Goal: Information Seeking & Learning: Find specific fact

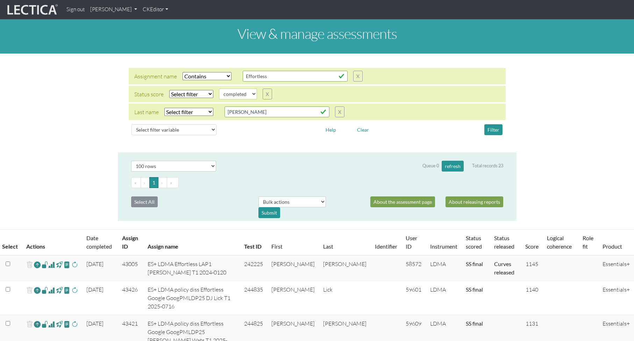
select select "icontains"
select select
select select "100"
click at [260, 75] on input "Effortless" at bounding box center [295, 76] width 105 height 11
drag, startPoint x: 281, startPoint y: 74, endPoint x: 243, endPoint y: 74, distance: 37.8
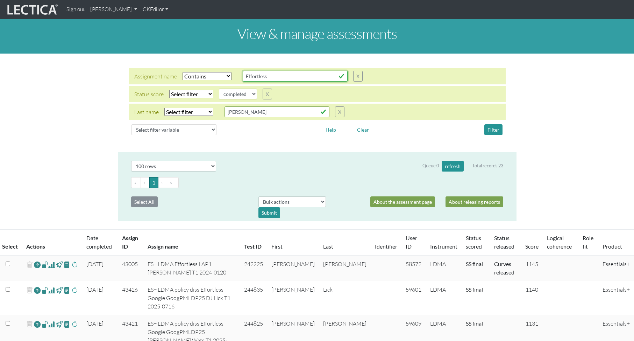
click at [243, 74] on input "Effortless" at bounding box center [295, 76] width 105 height 11
drag, startPoint x: 241, startPoint y: 113, endPoint x: 246, endPoint y: 113, distance: 5.2
click at [243, 81] on input "[PERSON_NAME]" at bounding box center [295, 76] width 105 height 11
drag, startPoint x: 250, startPoint y: 113, endPoint x: 211, endPoint y: 113, distance: 39.5
click at [211, 113] on div "Last name Select filter Equals Does not equal Contains Does not contain Starts …" at bounding box center [239, 111] width 210 height 11
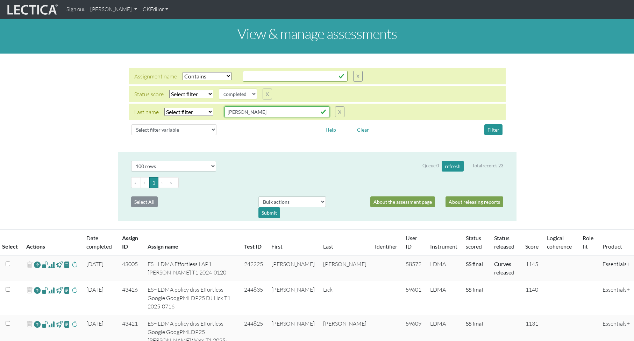
type input "[PERSON_NAME]"
click at [263, 76] on input "text" at bounding box center [295, 76] width 105 height 11
type input "civiliz"
click at [188, 93] on select "Select filter Equals Does not equal" at bounding box center [191, 94] width 44 height 8
click at [200, 72] on select "Select filter Equals Does not equal Contains Does not contain Starts with Ends …" at bounding box center [207, 76] width 49 height 8
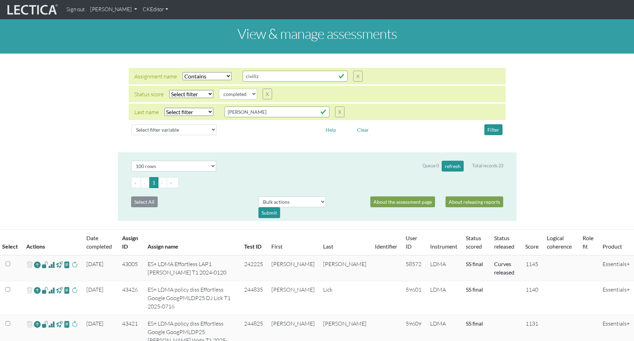
select select
click at [183, 72] on select "Select filter Equals Does not equal Contains Does not contain Starts with Ends …" at bounding box center [207, 76] width 49 height 8
click at [182, 111] on select "Select filter Equals Does not equal Contains Does not contain Starts with Ends …" at bounding box center [188, 112] width 49 height 8
select select "iexact"
click at [164, 108] on select "Select filter Equals Does not equal Contains Does not contain Starts with Ends …" at bounding box center [188, 112] width 49 height 8
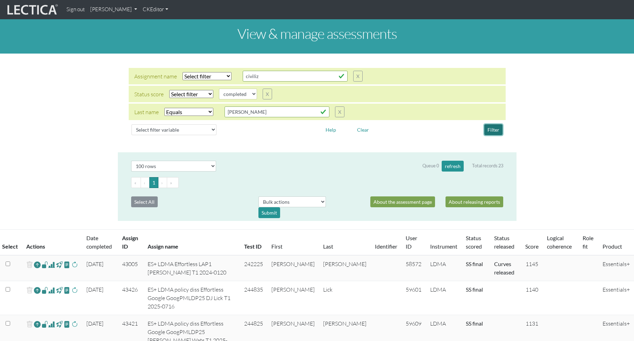
click at [494, 130] on button "Filter" at bounding box center [493, 129] width 18 height 11
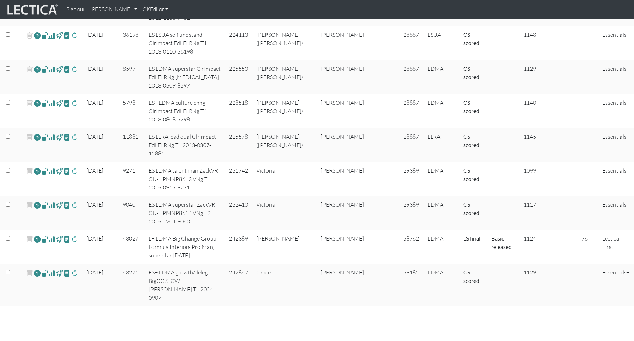
scroll to position [264, 0]
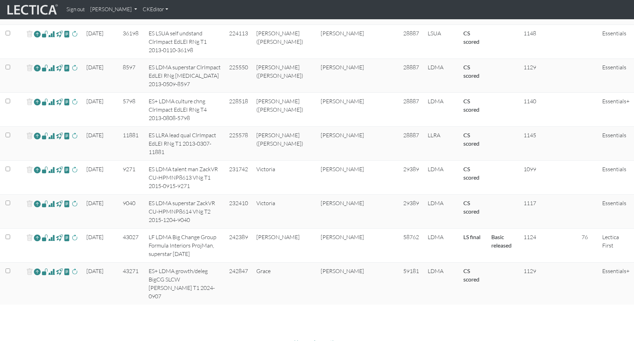
click at [52, 267] on span at bounding box center [51, 271] width 7 height 8
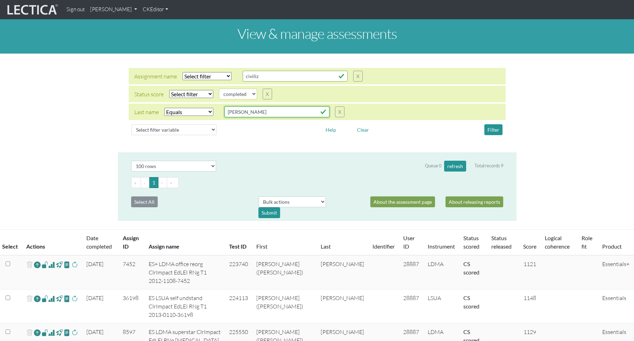
drag, startPoint x: 247, startPoint y: 112, endPoint x: 222, endPoint y: 111, distance: 24.2
click at [222, 111] on div "Last name Select filter Equals Does not equal Contains Does not contain Starts …" at bounding box center [239, 111] width 210 height 11
paste input "Shinjo"
type input "Shinjo"
click at [494, 129] on button "Filter" at bounding box center [493, 129] width 18 height 11
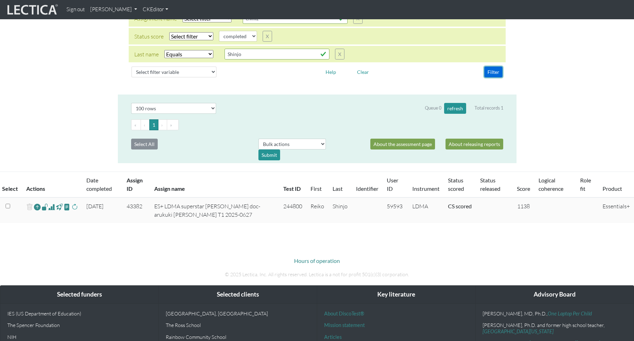
scroll to position [128, 0]
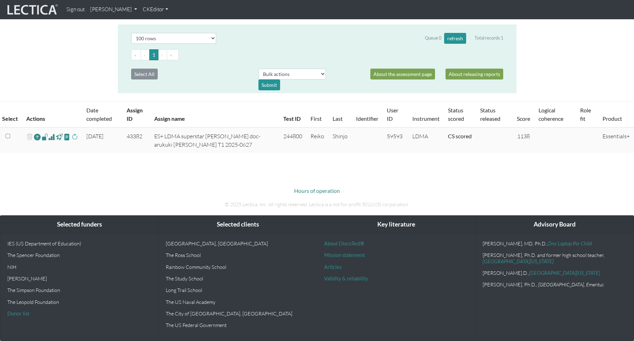
click at [51, 137] on span at bounding box center [51, 137] width 7 height 8
